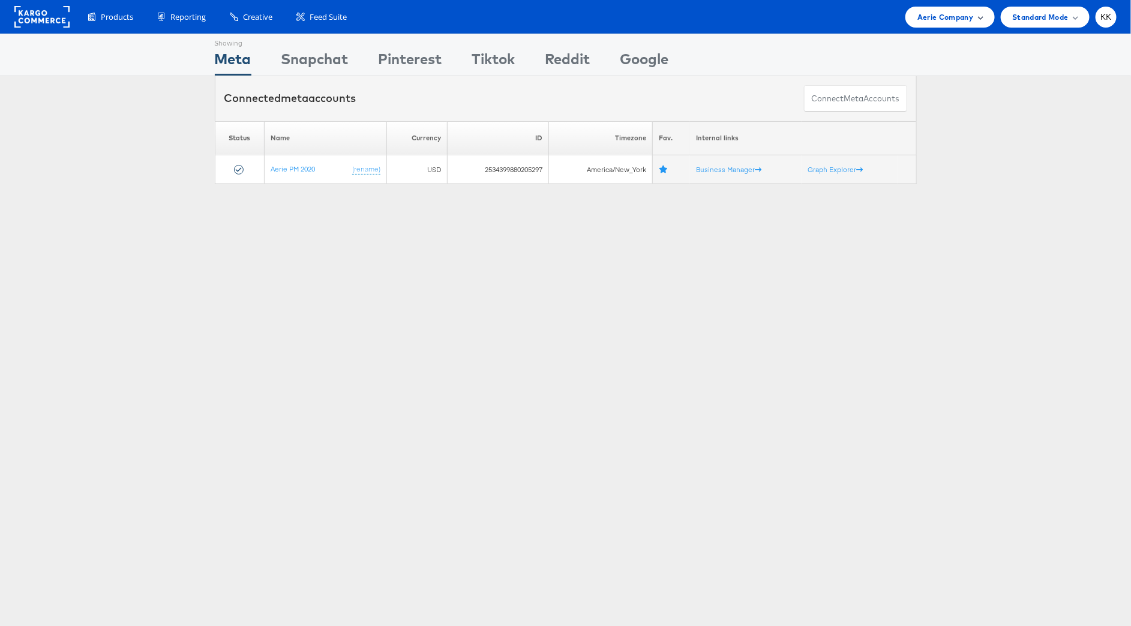
click at [942, 13] on span "Aerie Company" at bounding box center [945, 17] width 56 height 13
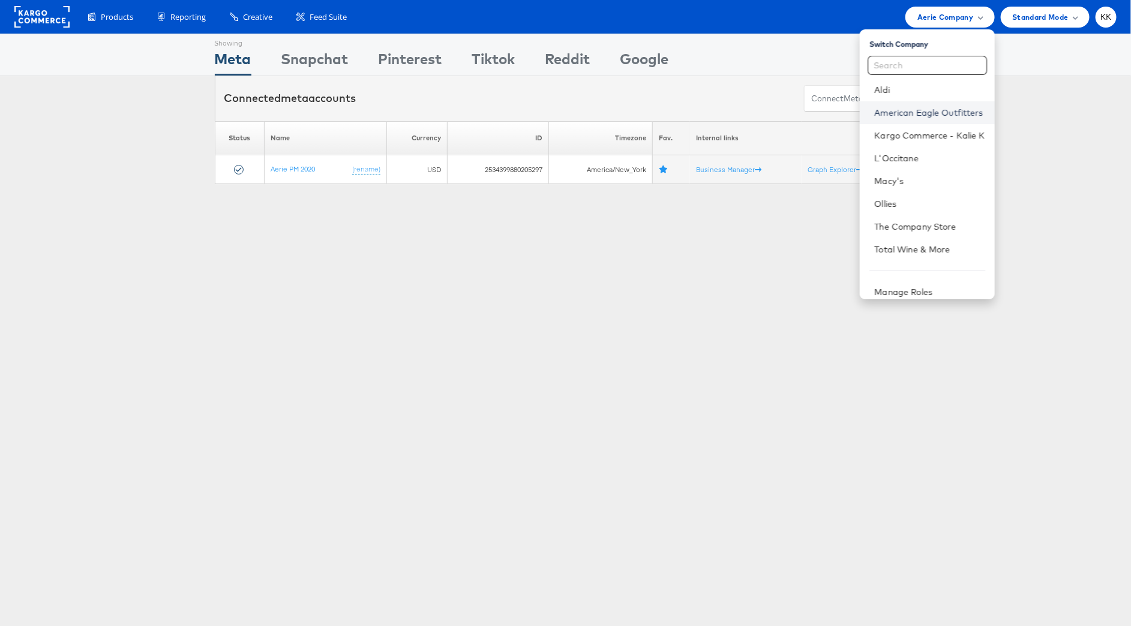
click at [932, 107] on link "American Eagle Outfitters" at bounding box center [929, 113] width 110 height 12
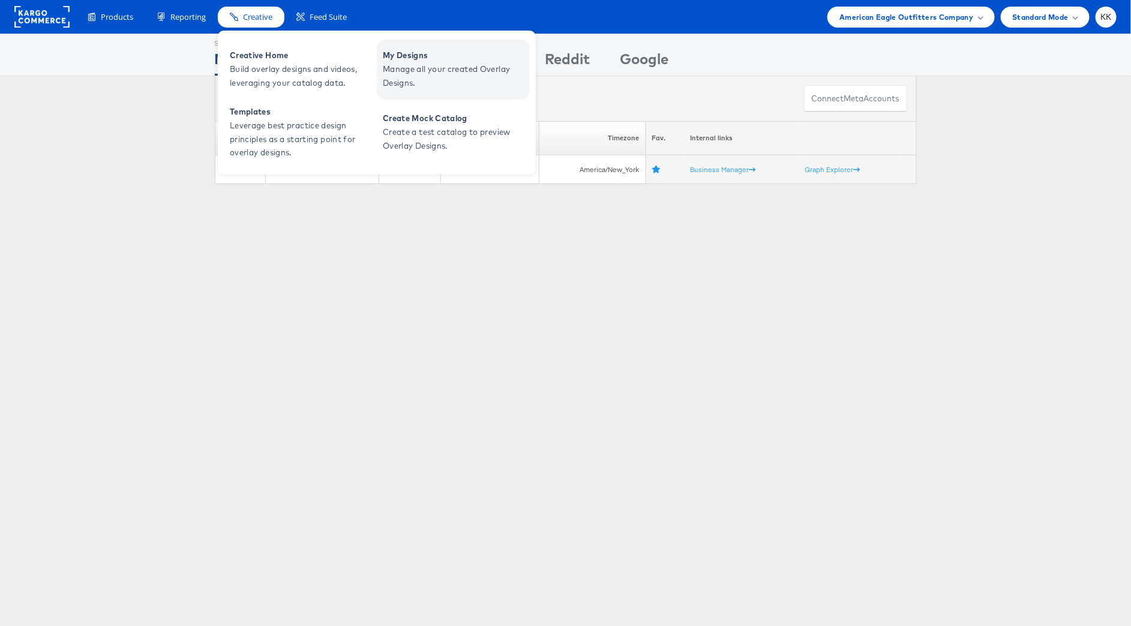
click at [411, 50] on span "My Designs" at bounding box center [455, 56] width 144 height 14
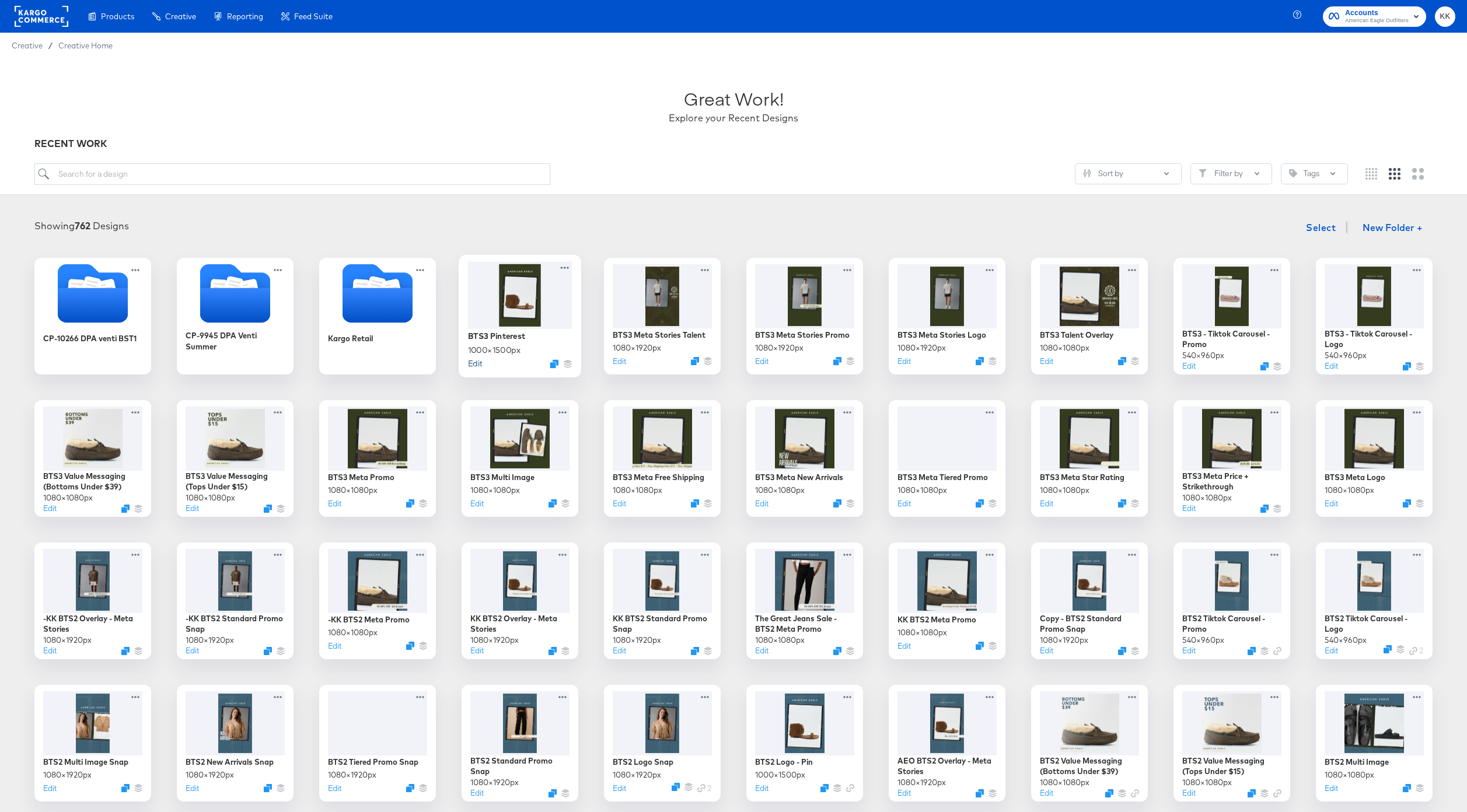
click at [475, 367] on button "Edit" at bounding box center [475, 363] width 14 height 11
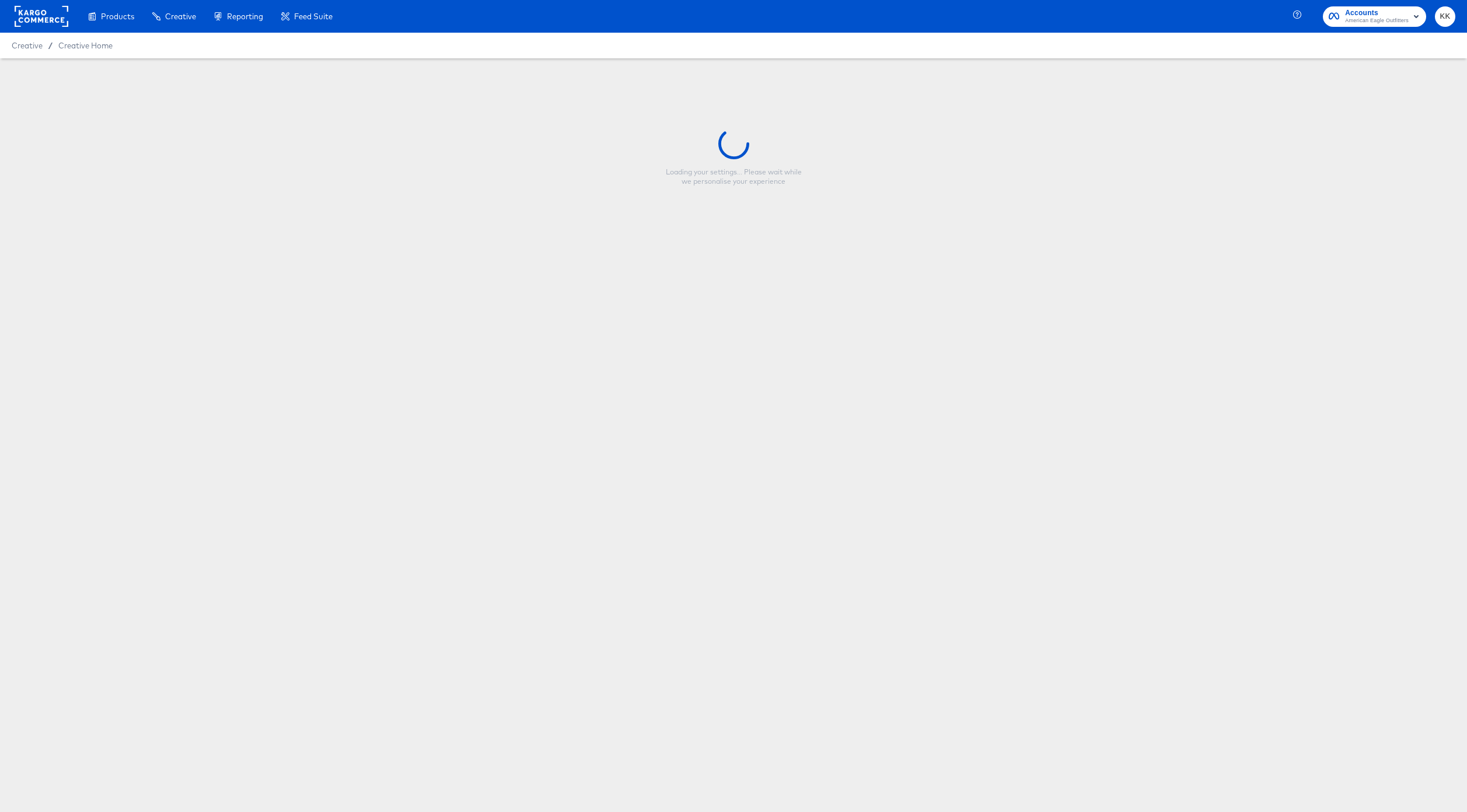
type input "BTS3 Pinterest"
